Goal: Check status: Check status

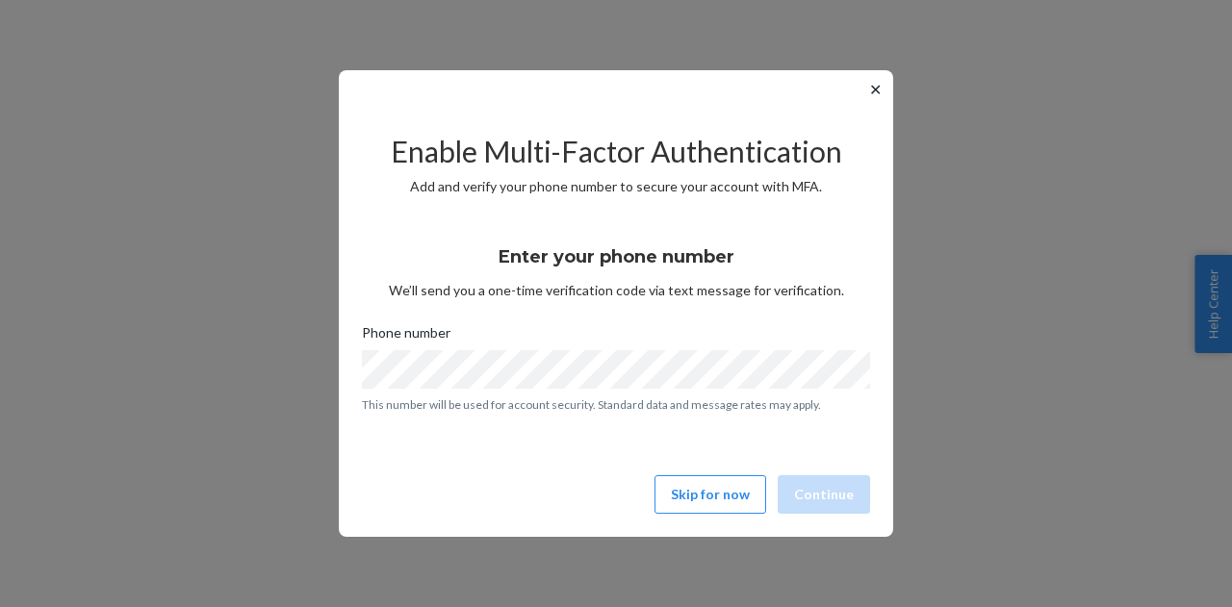
click at [875, 93] on button "✕" at bounding box center [875, 89] width 20 height 23
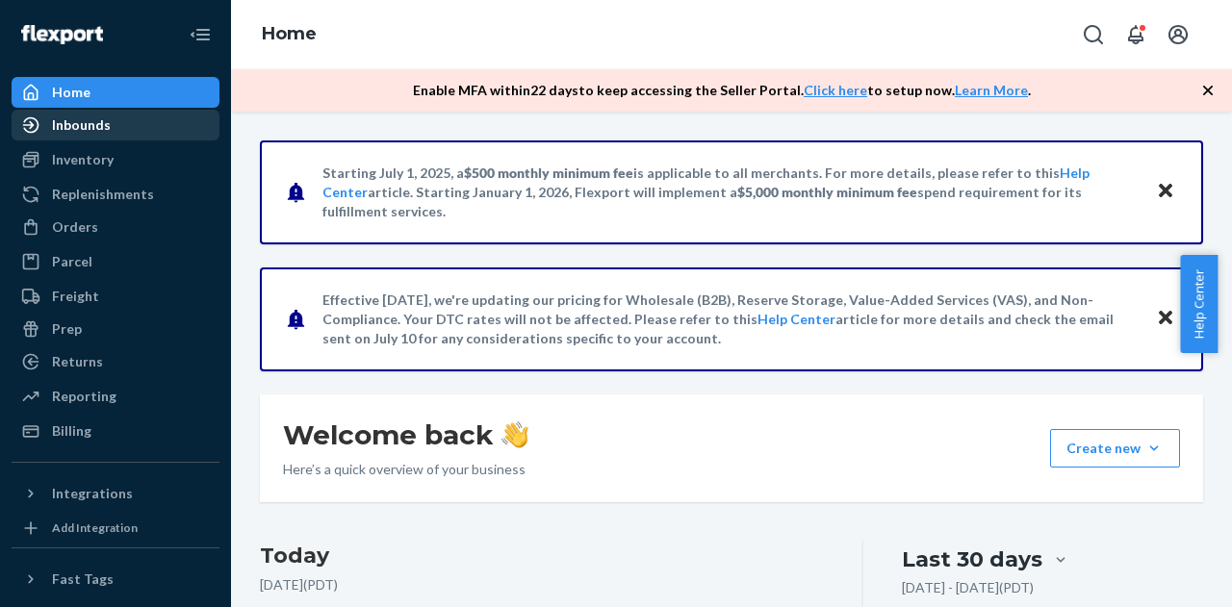
click at [116, 133] on div "Inbounds" at bounding box center [115, 125] width 204 height 27
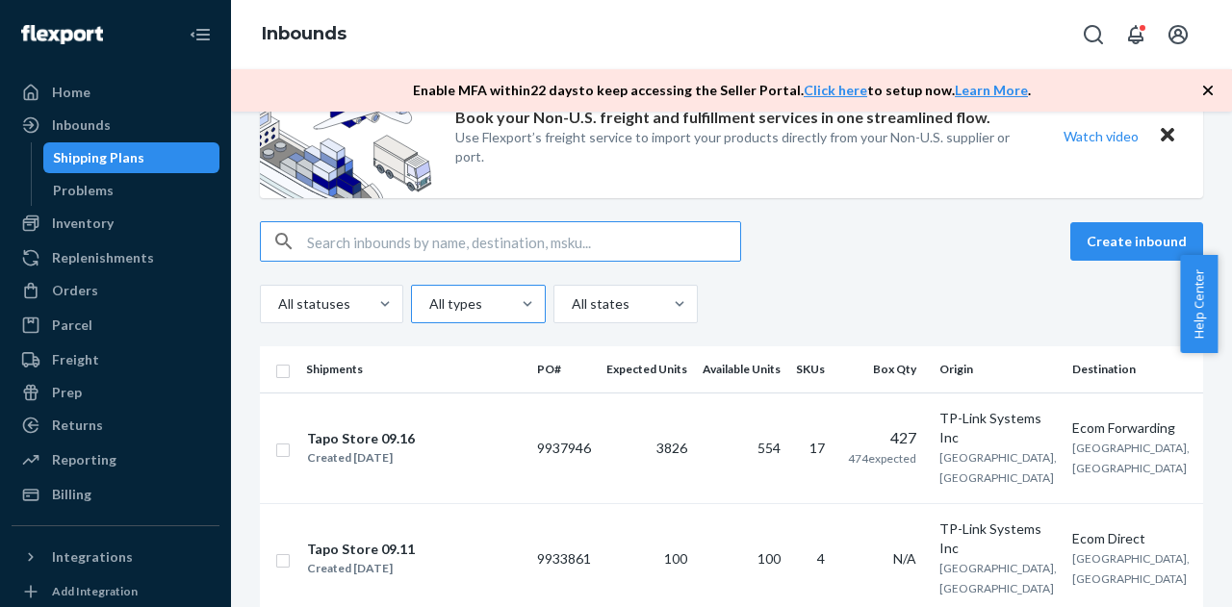
scroll to position [96, 0]
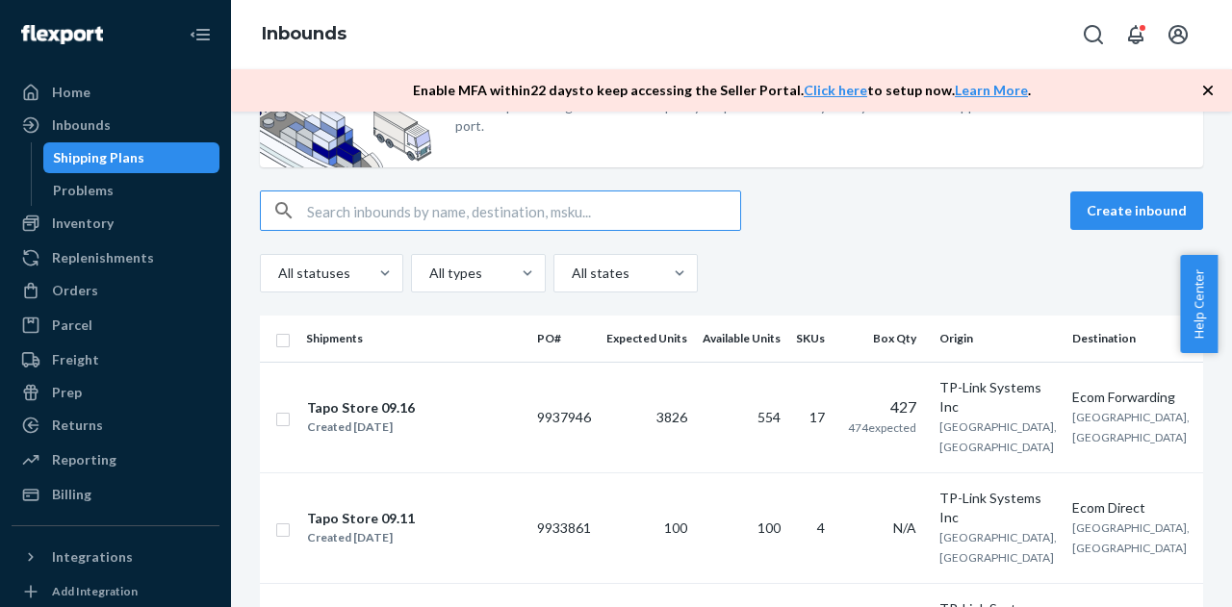
click at [483, 208] on input "text" at bounding box center [523, 211] width 433 height 38
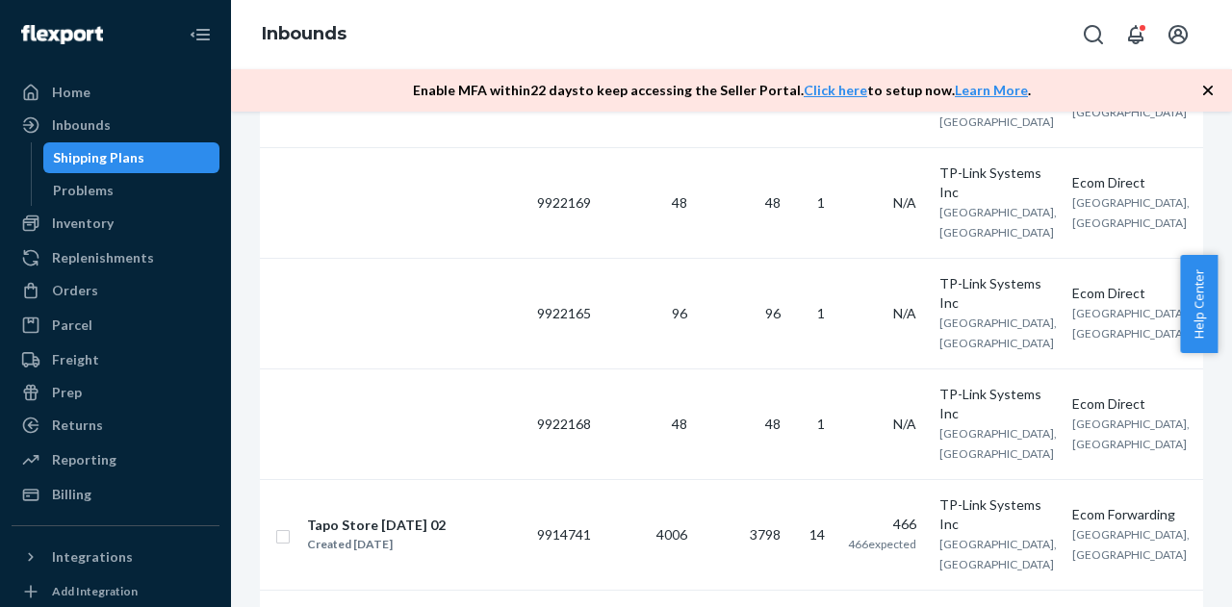
scroll to position [2416, 0]
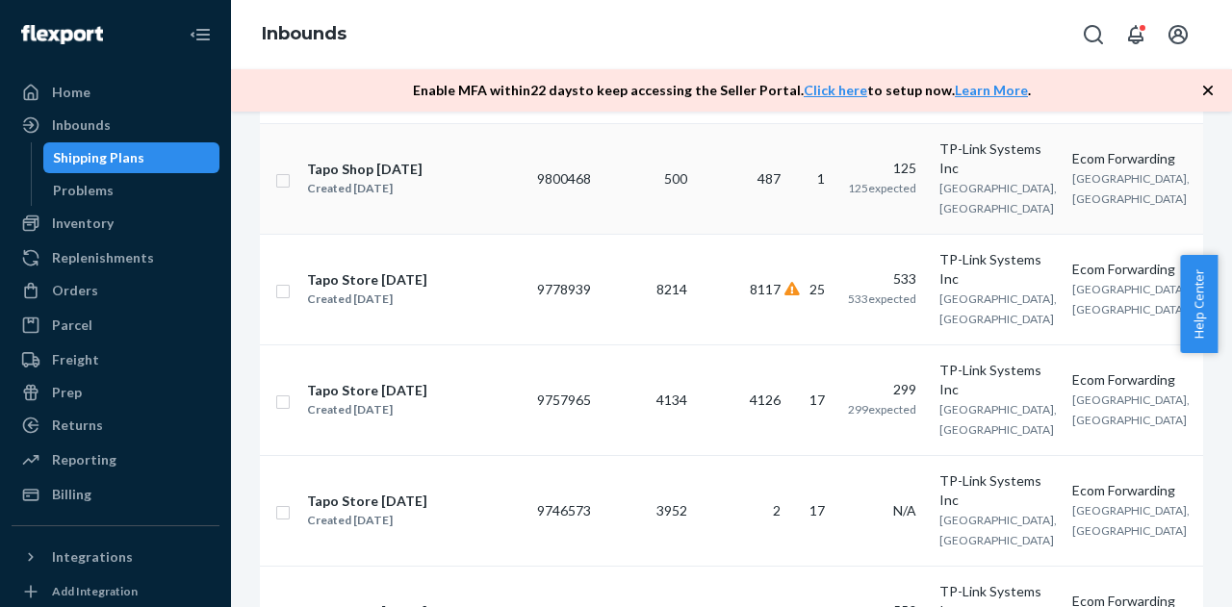
scroll to position [1925, 0]
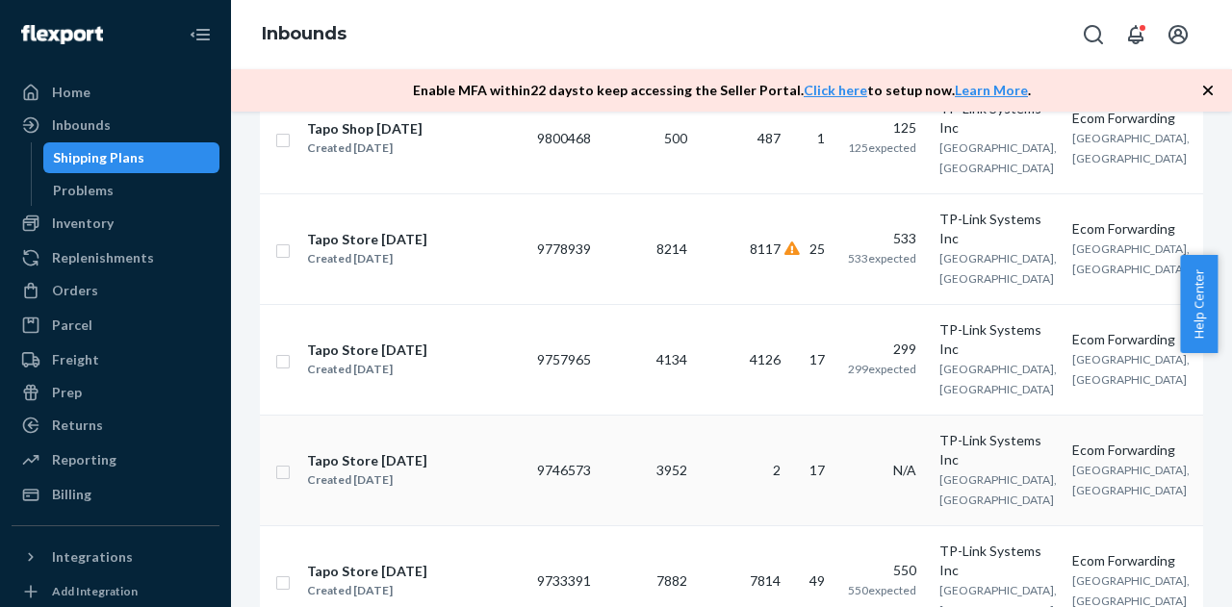
click at [498, 450] on div "Tapo Store [DATE] Created [DATE]" at bounding box center [414, 470] width 216 height 40
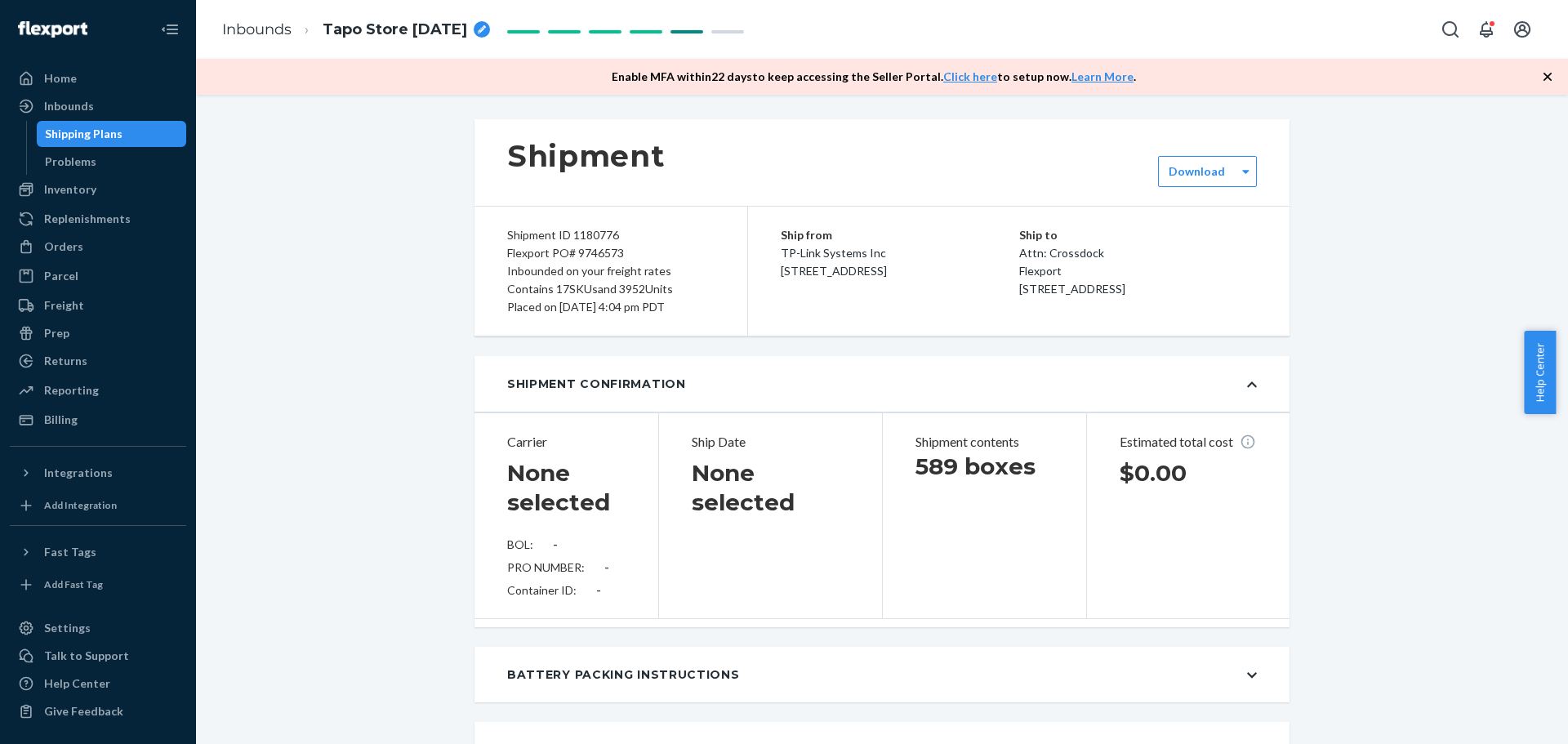
type input "4007034193"
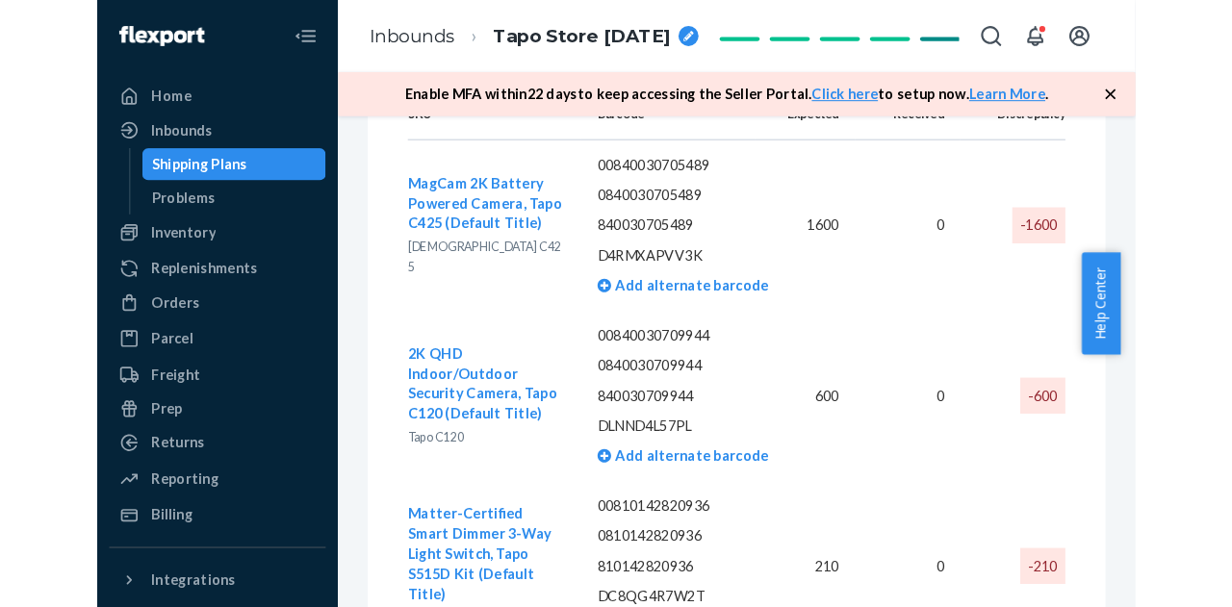
scroll to position [3167, 0]
